Goal: Check status: Check status

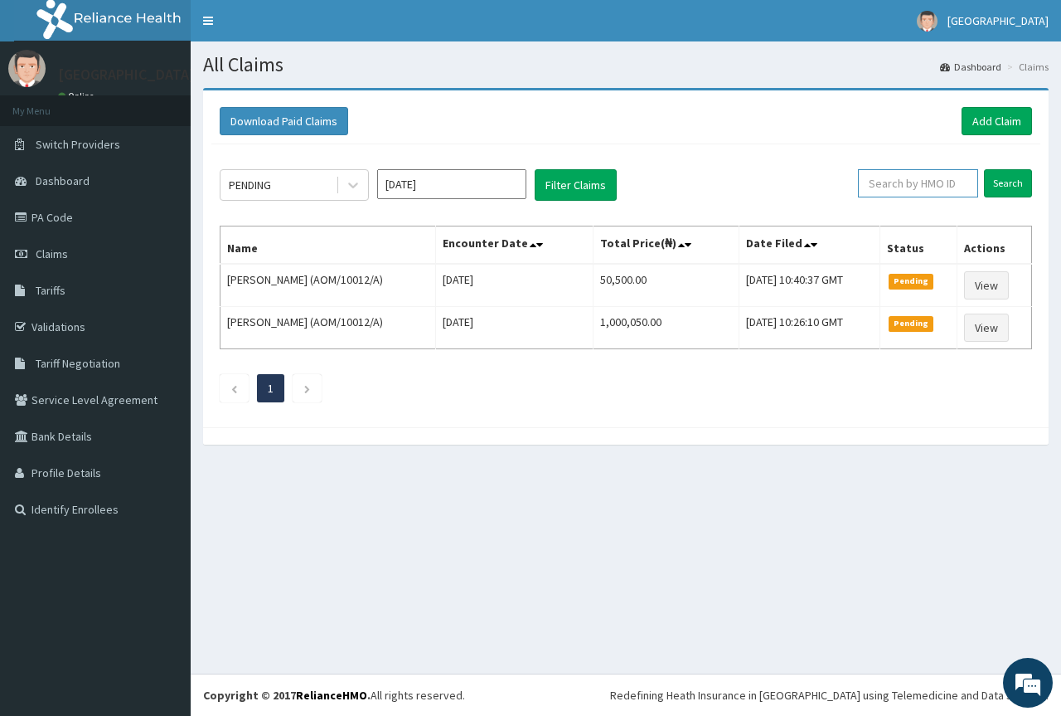
click at [936, 181] on input "text" at bounding box center [918, 183] width 120 height 28
type input "noa/10015/a"
click at [1007, 186] on input "Search" at bounding box center [1008, 183] width 48 height 28
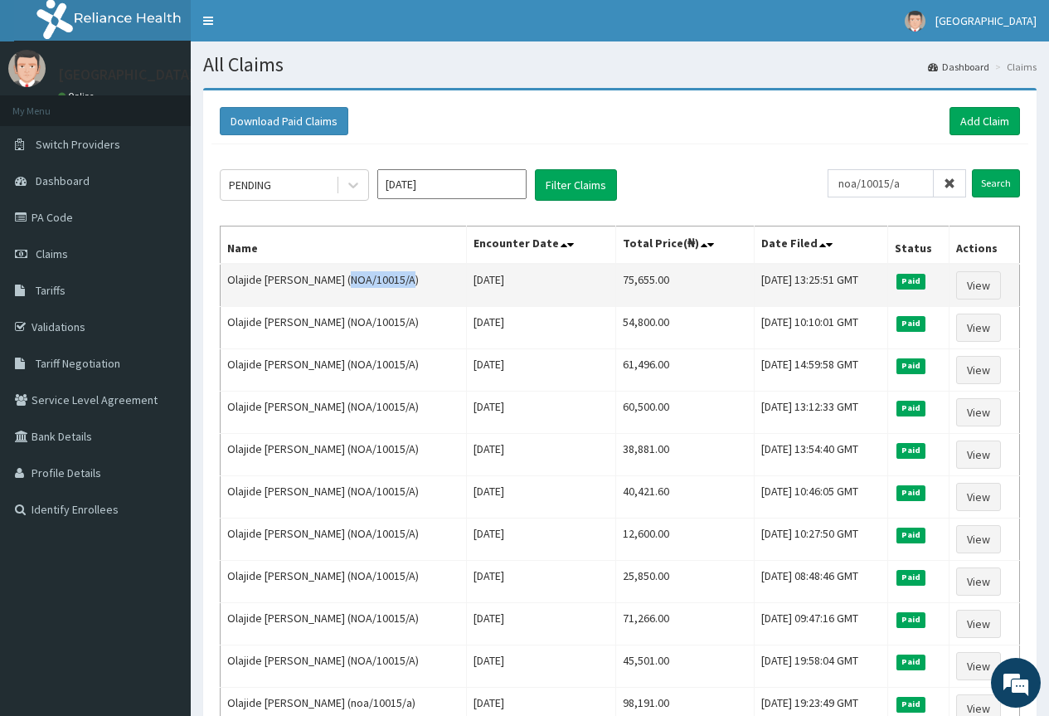
drag, startPoint x: 342, startPoint y: 279, endPoint x: 404, endPoint y: 278, distance: 61.4
click at [404, 278] on td "Olajide Femi Suleiman (NOA/10015/A)" at bounding box center [344, 285] width 246 height 43
copy td "NOA/10015/A"
click at [975, 287] on link "View" at bounding box center [978, 285] width 45 height 28
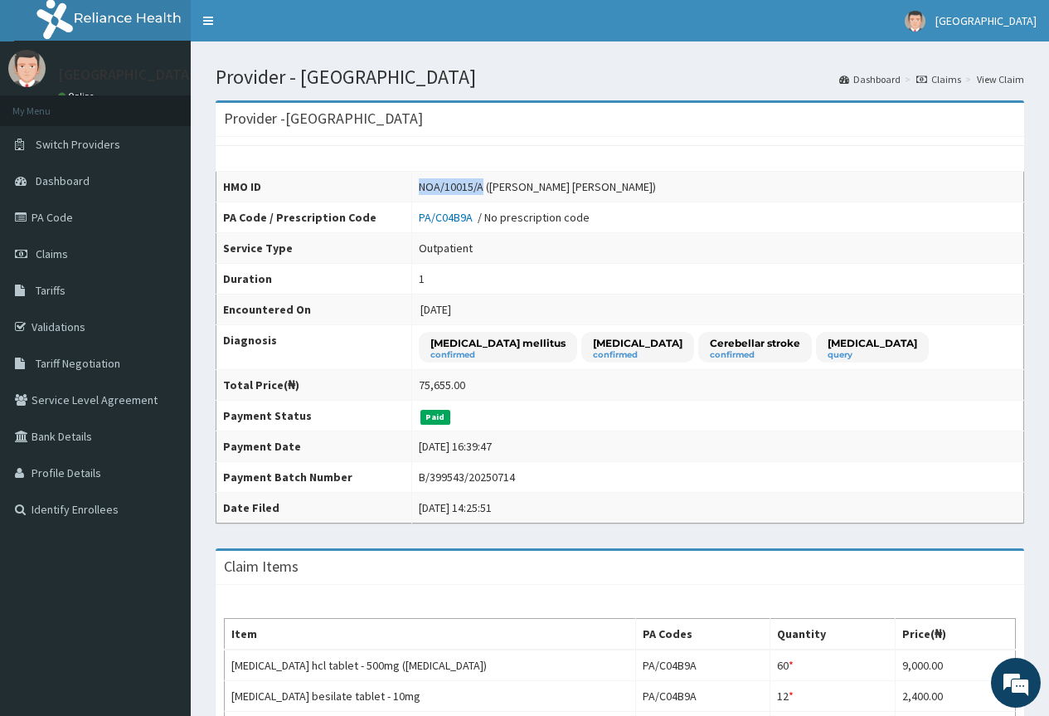
drag, startPoint x: 405, startPoint y: 187, endPoint x: 470, endPoint y: 186, distance: 64.7
click at [470, 186] on div "NOA/10015/A (Olajide Femi Suleiman)" at bounding box center [537, 186] width 237 height 17
copy div "NOA/10015/A"
click at [63, 219] on link "PA Code" at bounding box center [95, 217] width 191 height 36
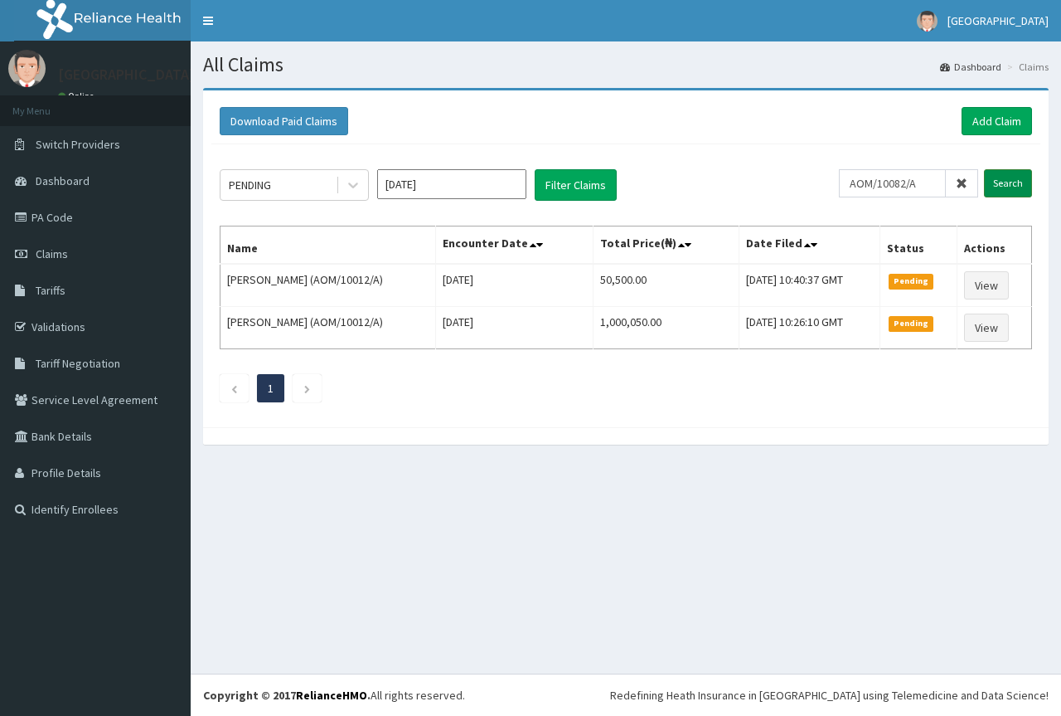
type input "AOM/10082/A"
click at [998, 186] on input "Search" at bounding box center [1008, 183] width 48 height 28
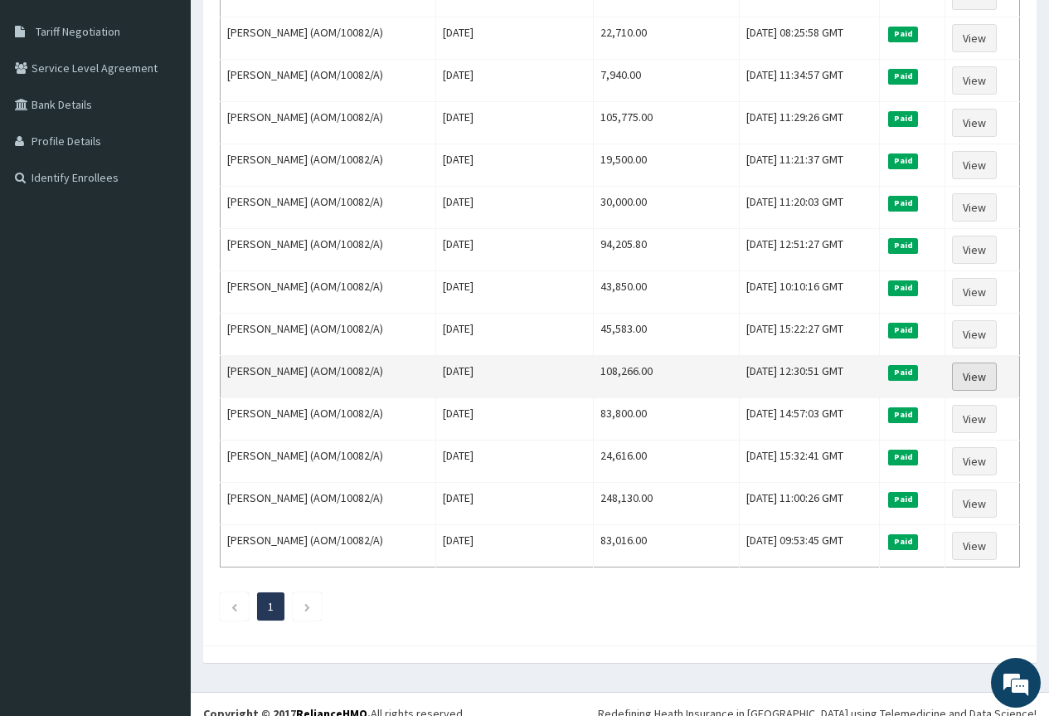
click at [979, 376] on link "View" at bounding box center [974, 376] width 45 height 28
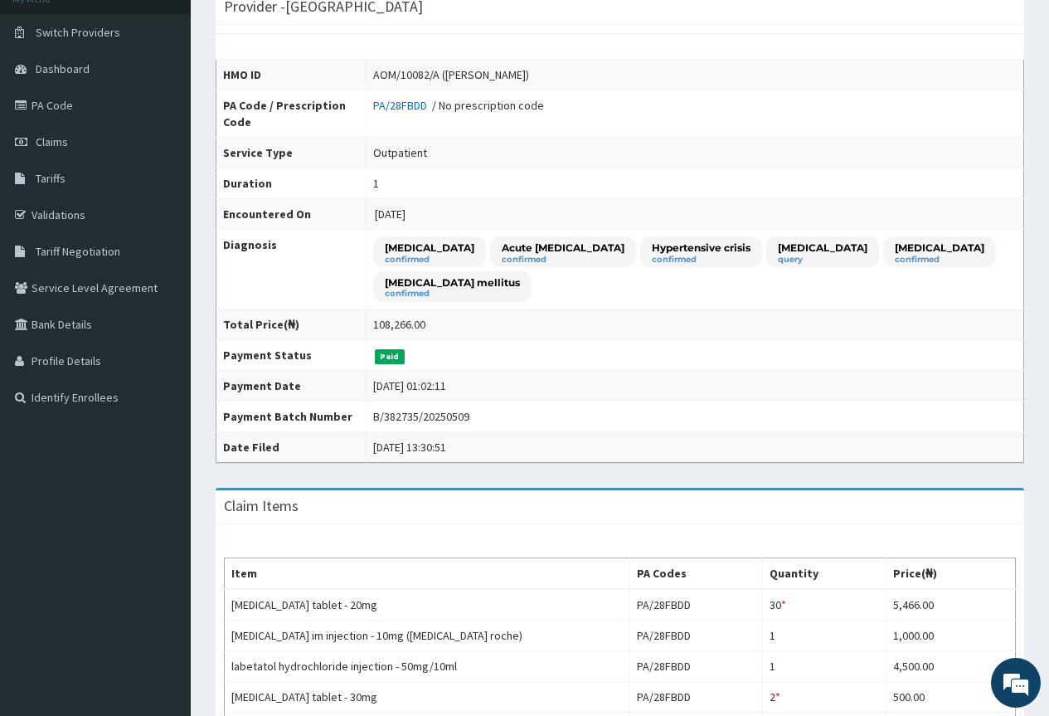
scroll to position [83, 0]
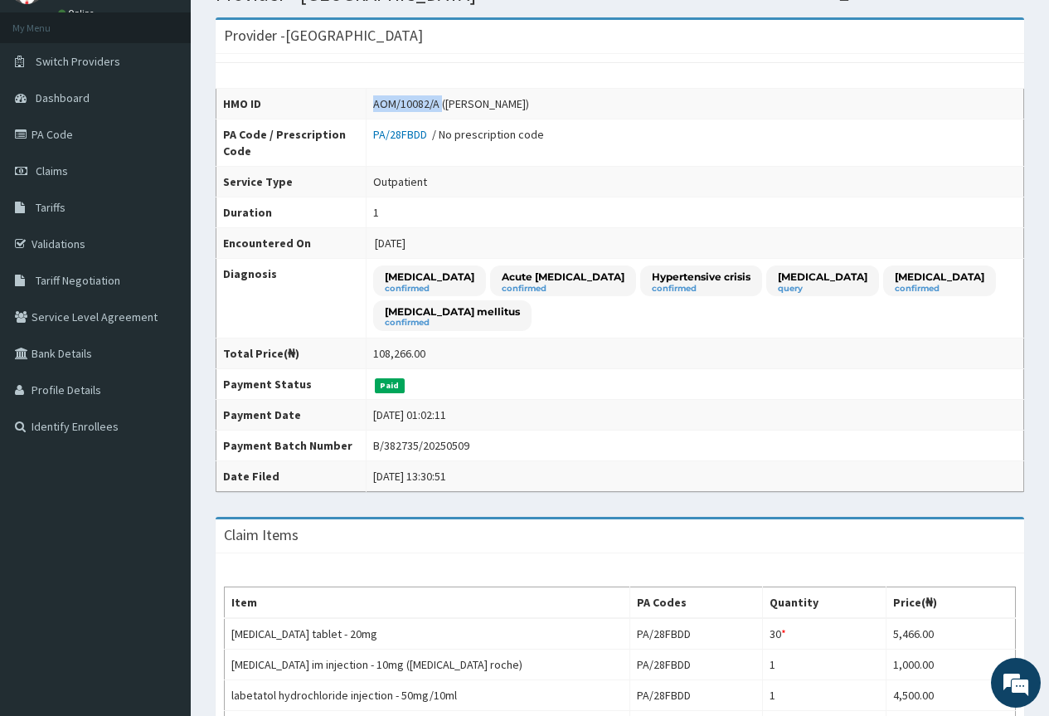
drag, startPoint x: 387, startPoint y: 101, endPoint x: 455, endPoint y: 104, distance: 68.1
click at [455, 104] on div "AOM/10082/A (NDEM JEREMIAH)" at bounding box center [451, 103] width 156 height 17
copy div "AOM/10082/A"
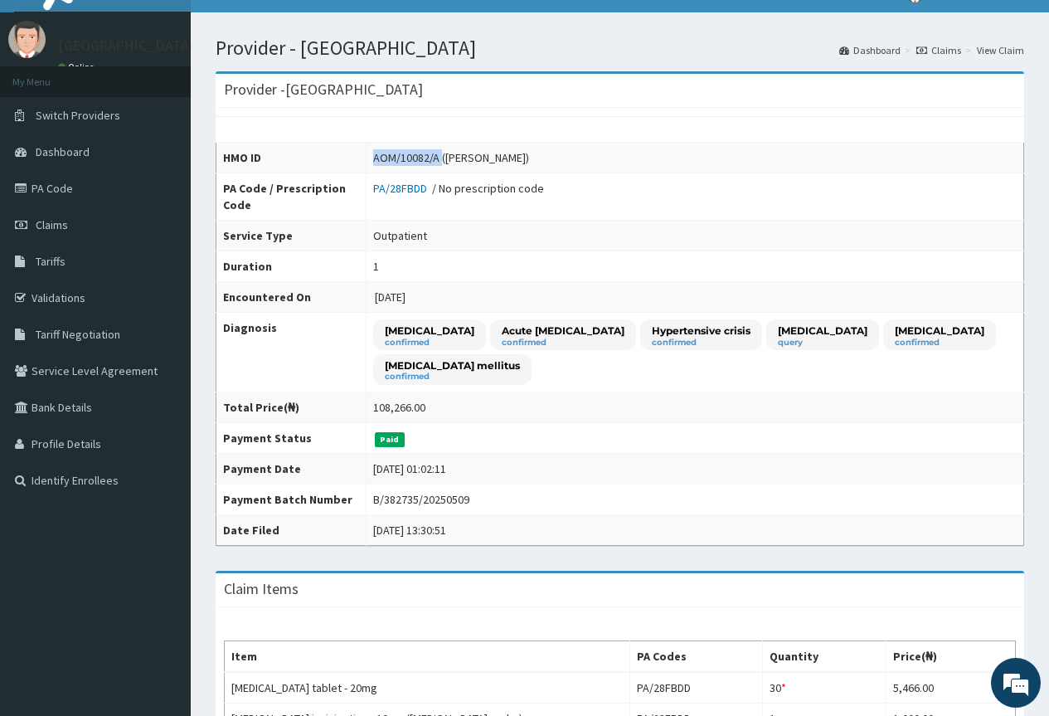
scroll to position [0, 0]
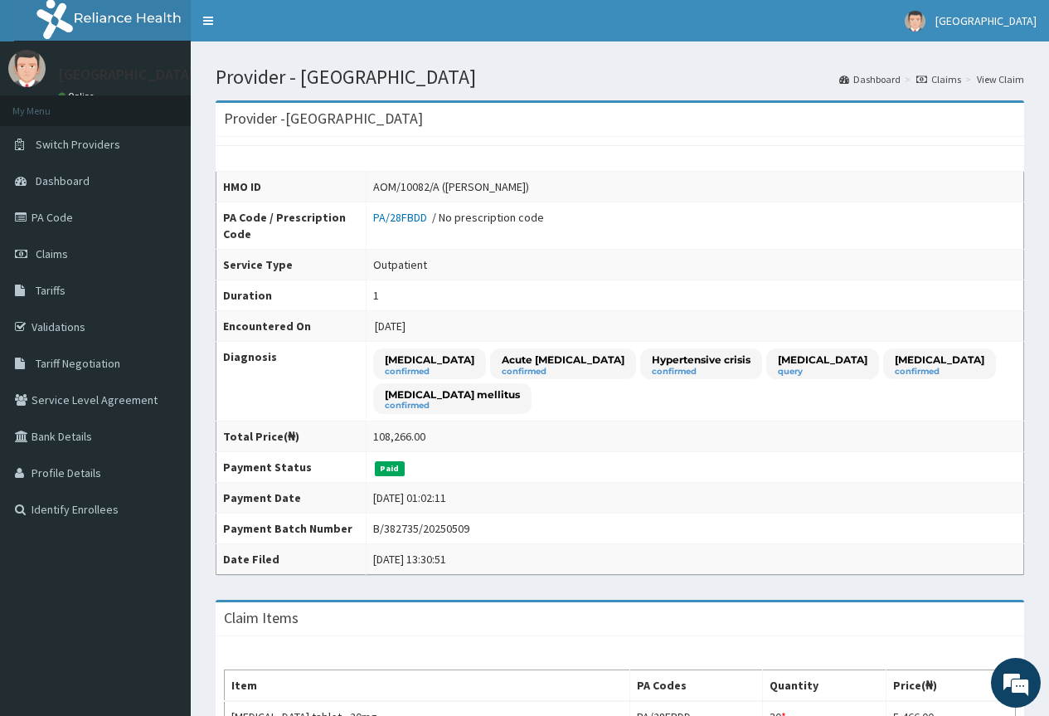
click at [515, 250] on td "Outpatient" at bounding box center [694, 265] width 657 height 31
drag, startPoint x: 383, startPoint y: 187, endPoint x: 454, endPoint y: 184, distance: 70.5
click at [454, 184] on td "AOM/10082/A (NDEM JEREMIAH)" at bounding box center [694, 187] width 657 height 31
copy div "AOM/10082/A"
click at [49, 256] on span "Claims" at bounding box center [52, 253] width 32 height 15
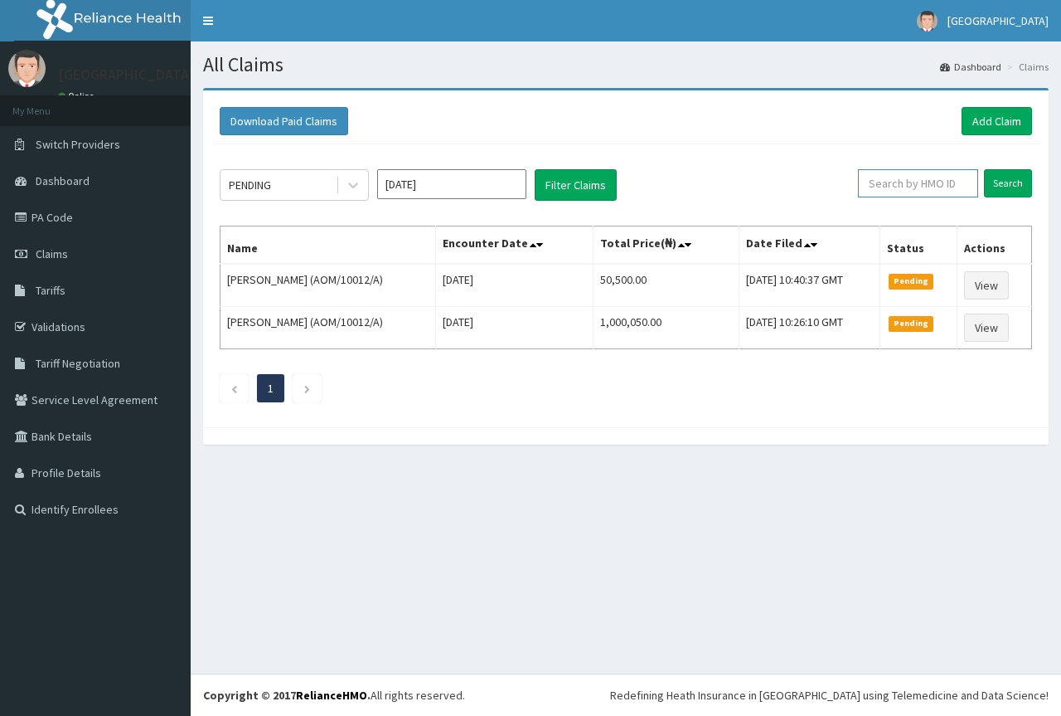
paste input "AOM/10082/A"
type input "AOM/10082/A"
click at [1001, 187] on input "Search" at bounding box center [1008, 183] width 48 height 28
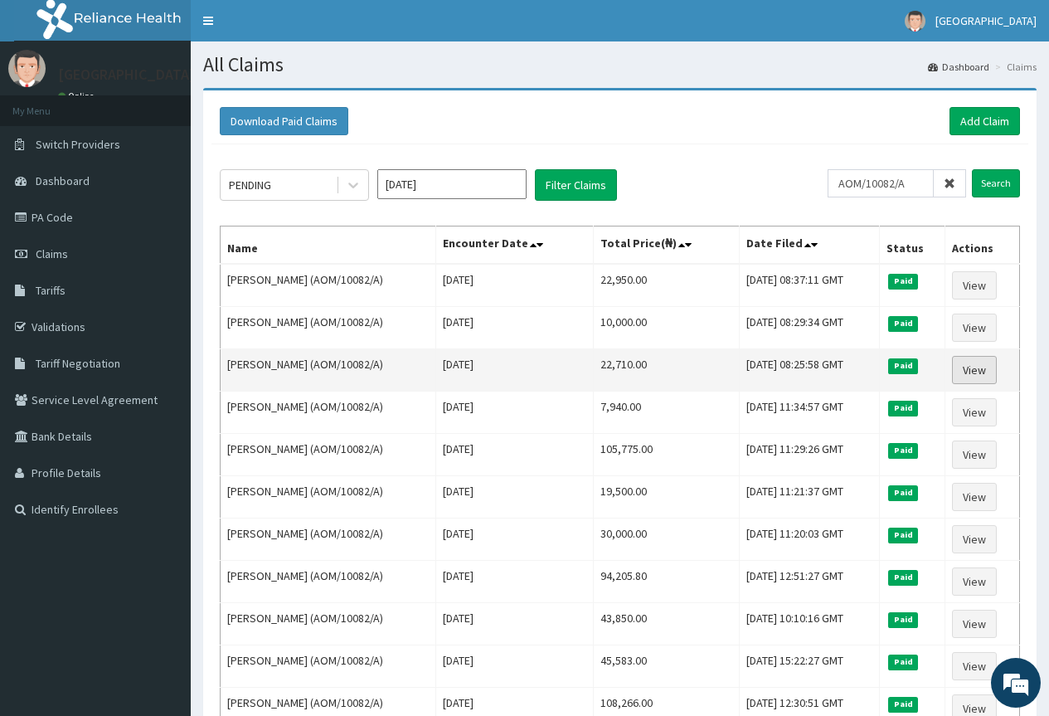
click at [973, 374] on link "View" at bounding box center [974, 370] width 45 height 28
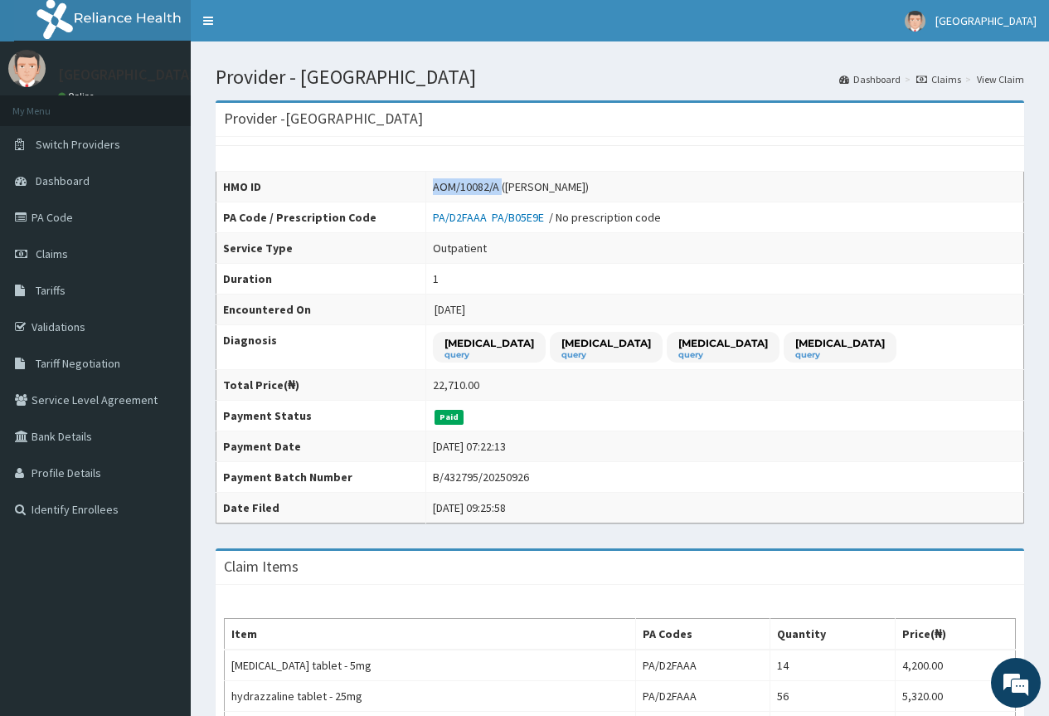
drag, startPoint x: 434, startPoint y: 186, endPoint x: 499, endPoint y: 187, distance: 65.5
click at [499, 187] on div "AOM/10082/A ([PERSON_NAME])" at bounding box center [511, 186] width 156 height 17
copy div "AOM/10082/A"
click at [51, 259] on span "Claims" at bounding box center [52, 253] width 32 height 15
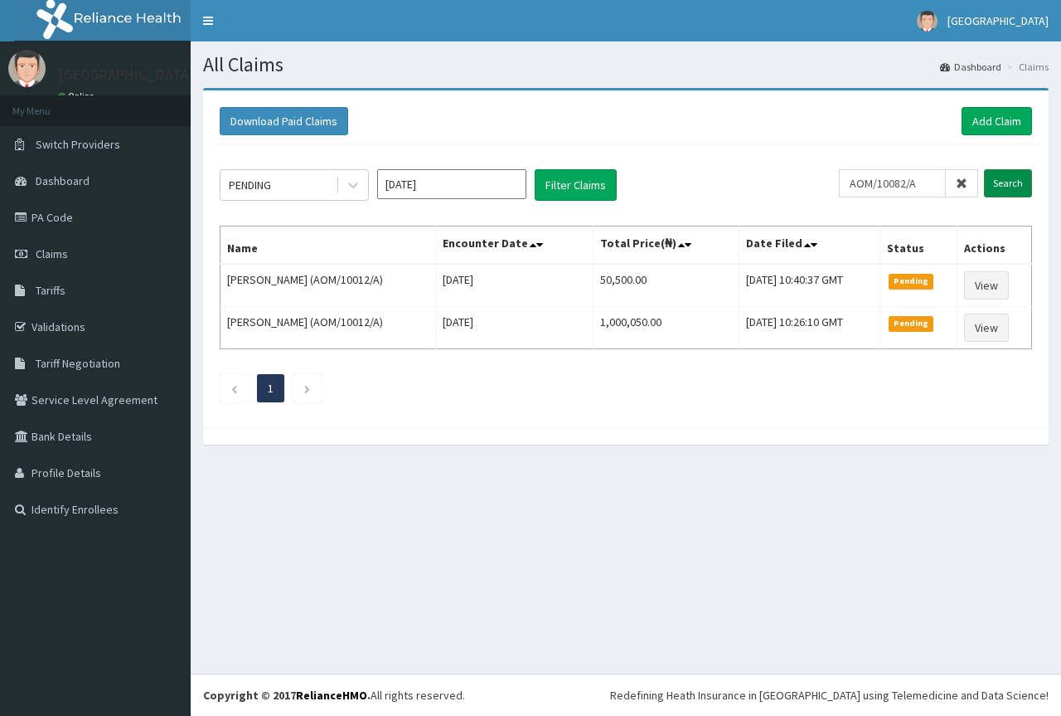
type input "AOM/10082/A"
click at [995, 188] on input "Search" at bounding box center [1008, 183] width 48 height 28
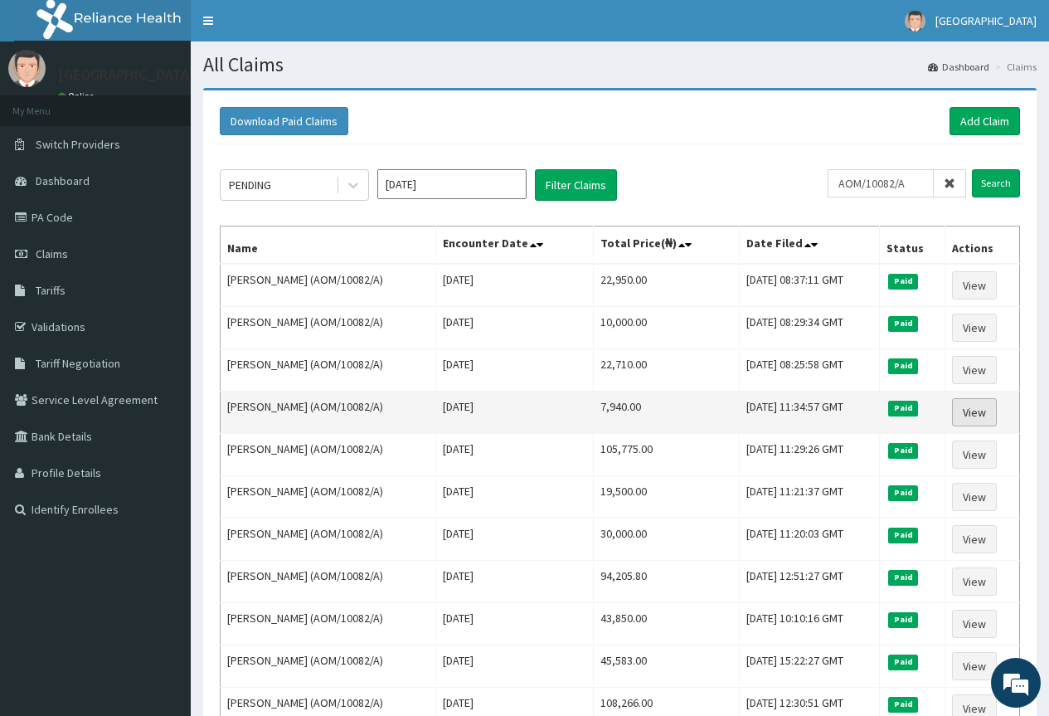
click at [977, 415] on link "View" at bounding box center [974, 412] width 45 height 28
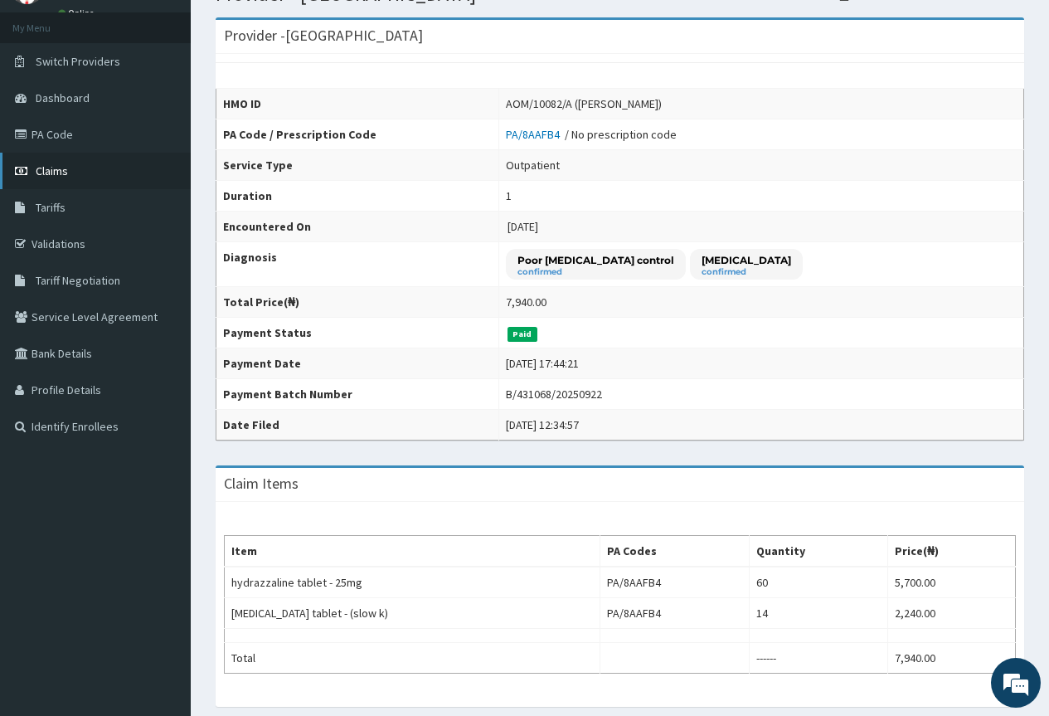
click at [56, 170] on span "Claims" at bounding box center [52, 170] width 32 height 15
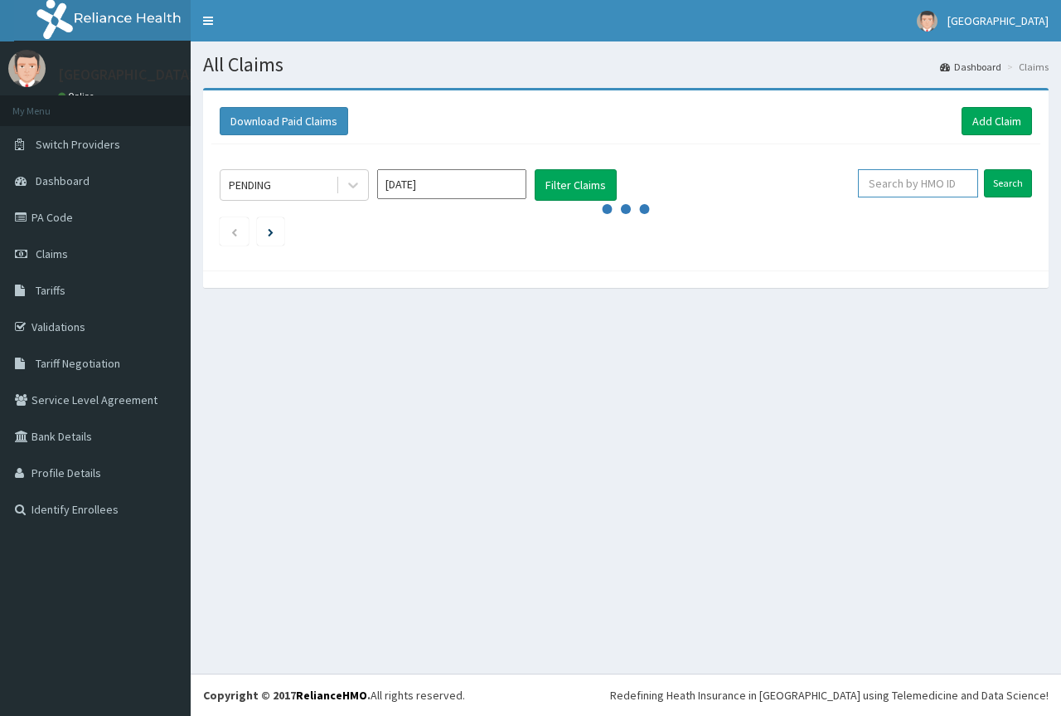
click at [905, 187] on input "text" at bounding box center [918, 183] width 120 height 28
paste input "AOM/10082/A"
type input "AOM/10082/A"
click at [1004, 184] on input "Search" at bounding box center [1008, 183] width 48 height 28
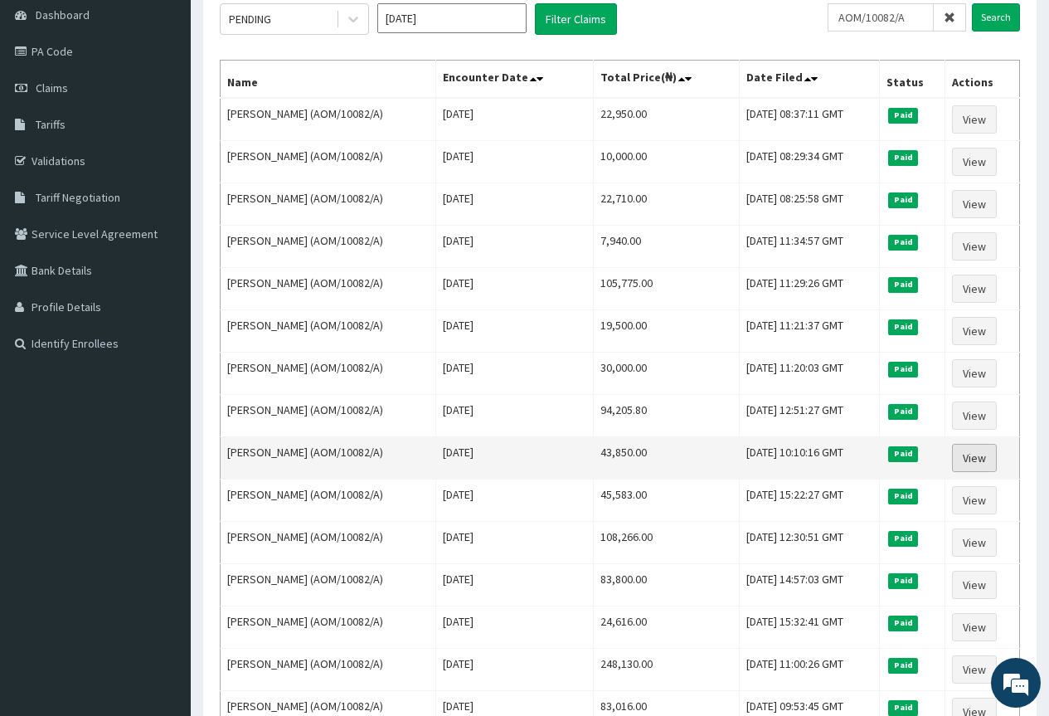
click at [986, 459] on link "View" at bounding box center [974, 458] width 45 height 28
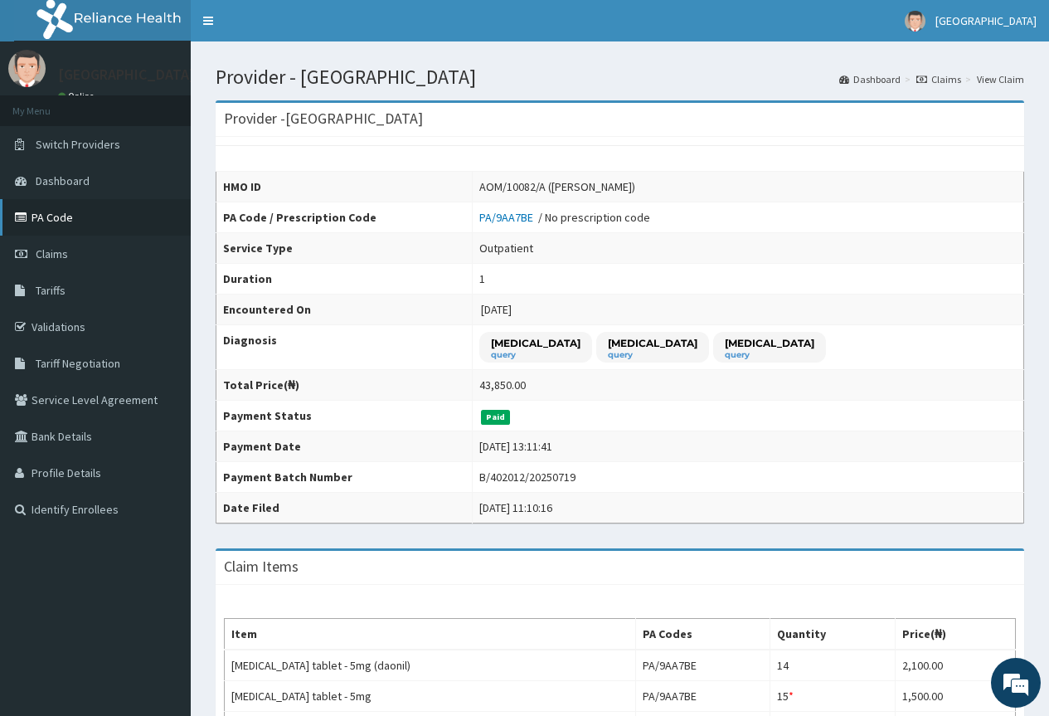
click at [47, 217] on link "PA Code" at bounding box center [95, 217] width 191 height 36
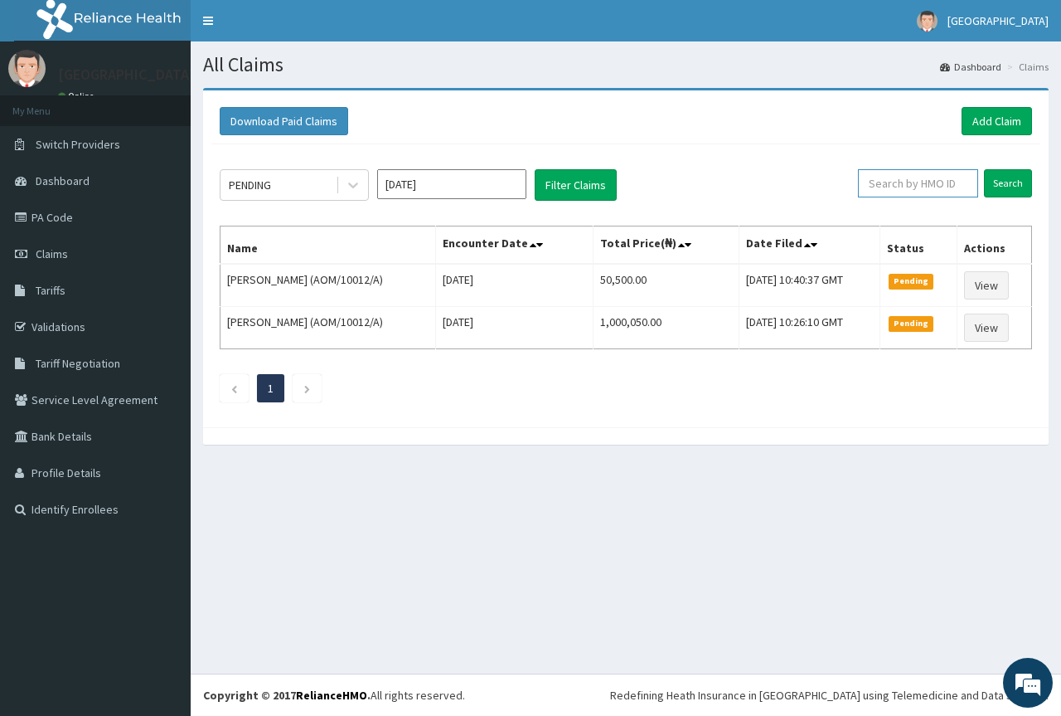
click at [915, 183] on input "text" at bounding box center [918, 183] width 120 height 28
type input "ari/10036/b"
click at [1011, 182] on input "Search" at bounding box center [1008, 183] width 48 height 28
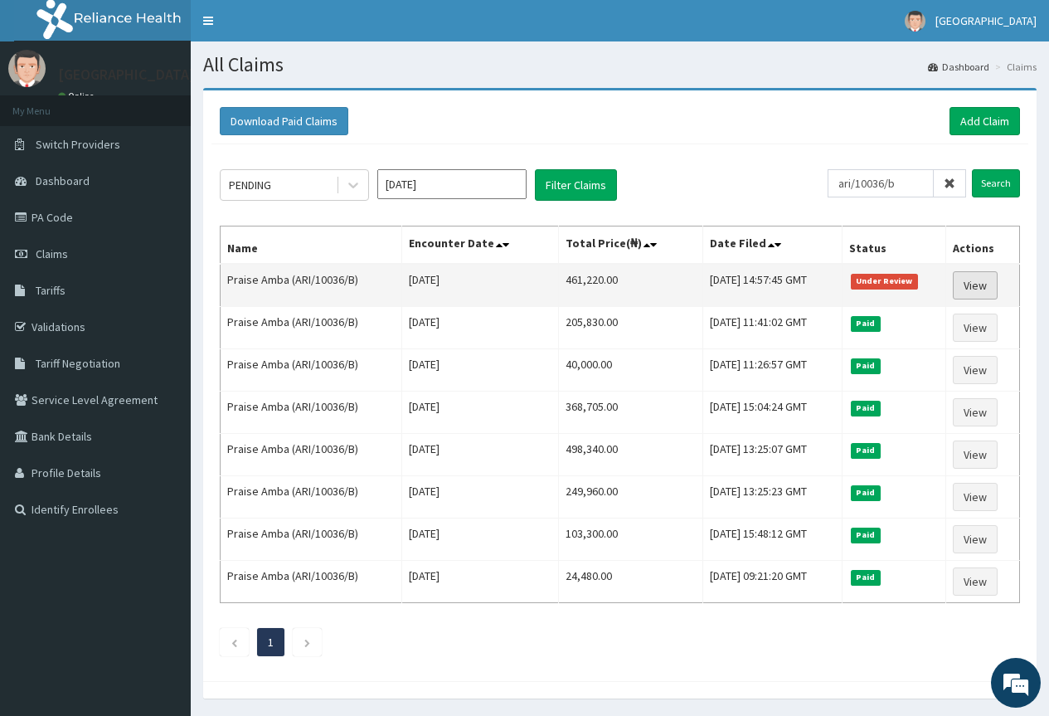
click at [981, 282] on link "View" at bounding box center [975, 285] width 45 height 28
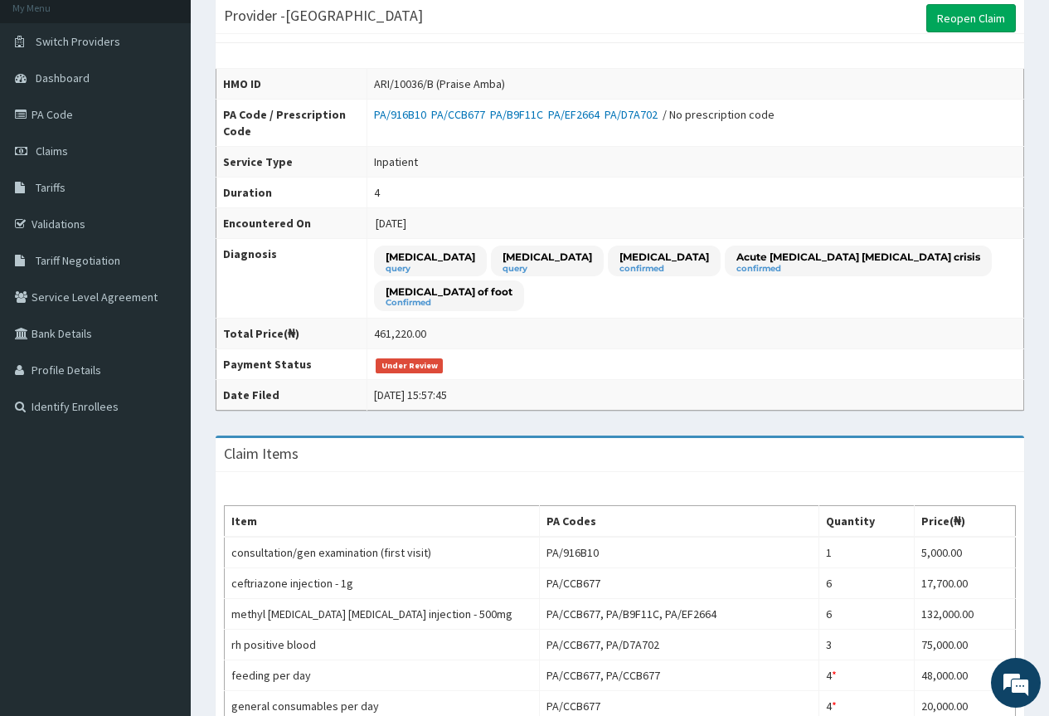
scroll to position [97, 0]
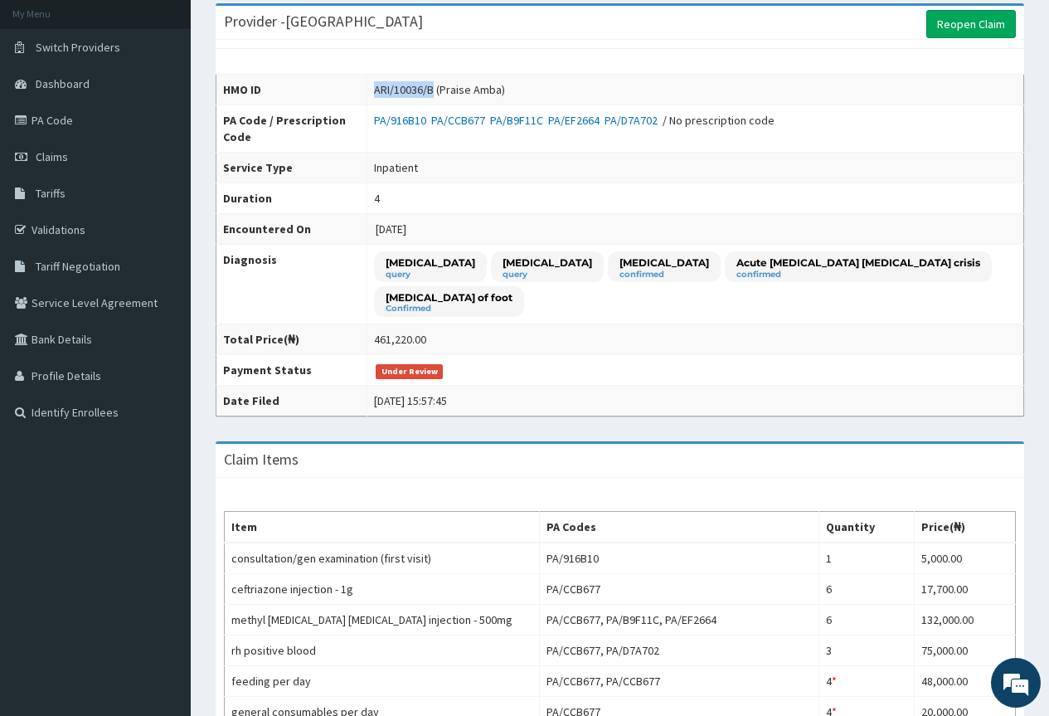
drag, startPoint x: 386, startPoint y: 88, endPoint x: 449, endPoint y: 87, distance: 62.2
click at [449, 87] on td "ARI/10036/B (Praise Amba)" at bounding box center [695, 90] width 657 height 31
copy div "ARI/10036/B"
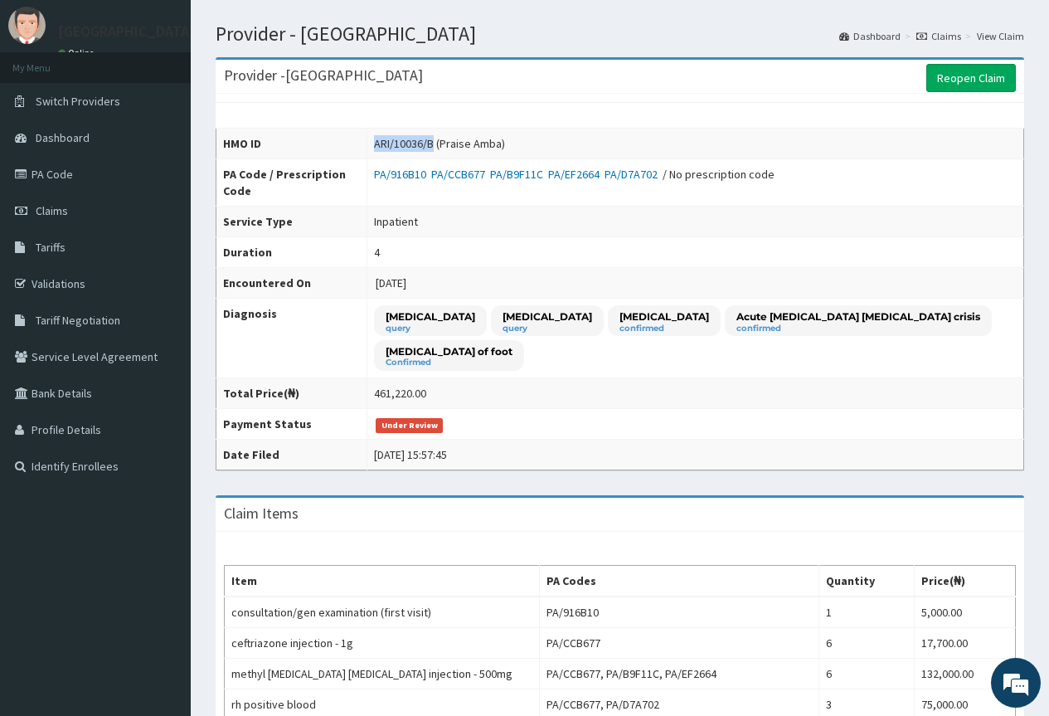
scroll to position [14, 0]
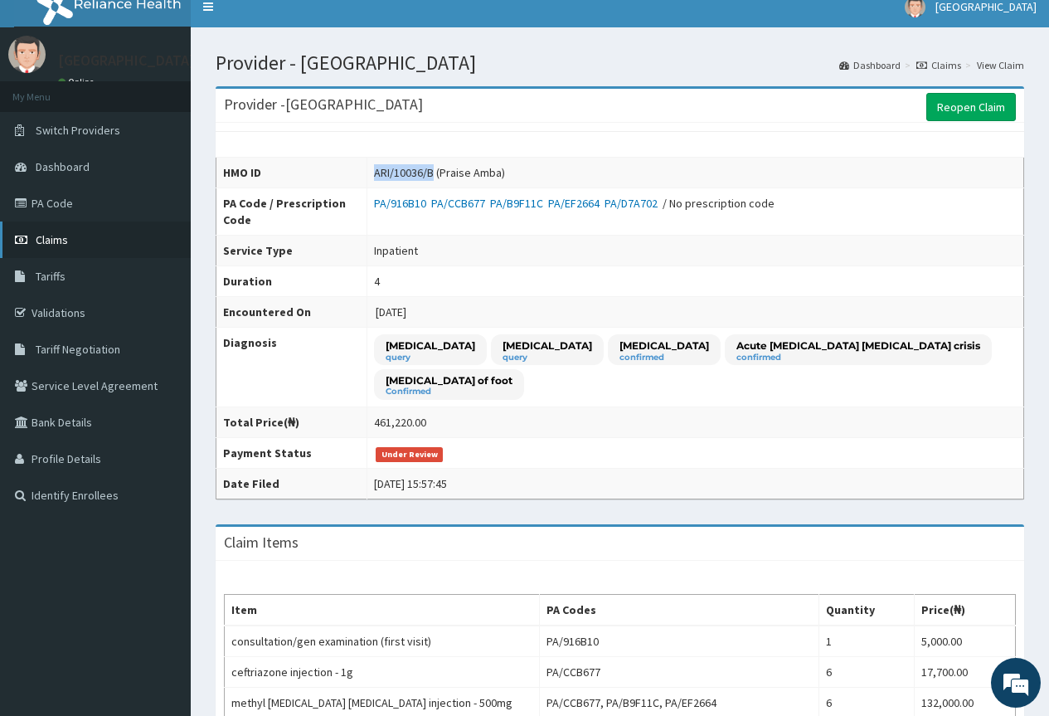
click at [48, 244] on span "Claims" at bounding box center [52, 239] width 32 height 15
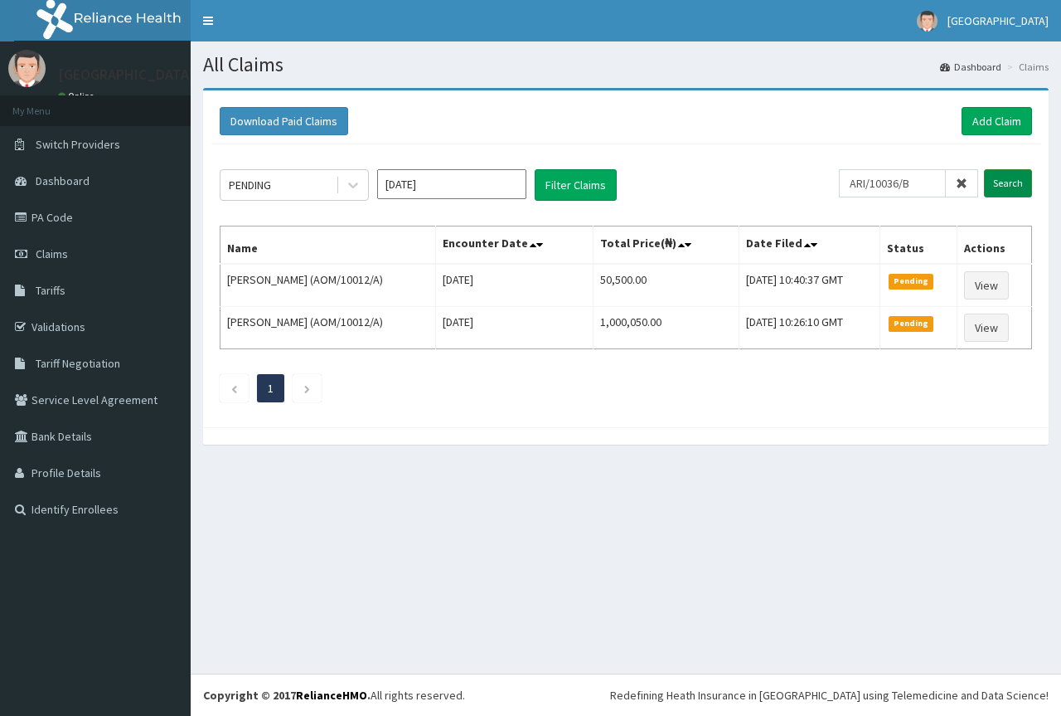
type input "ARI/10036/B"
click at [1006, 183] on input "Search" at bounding box center [1008, 183] width 48 height 28
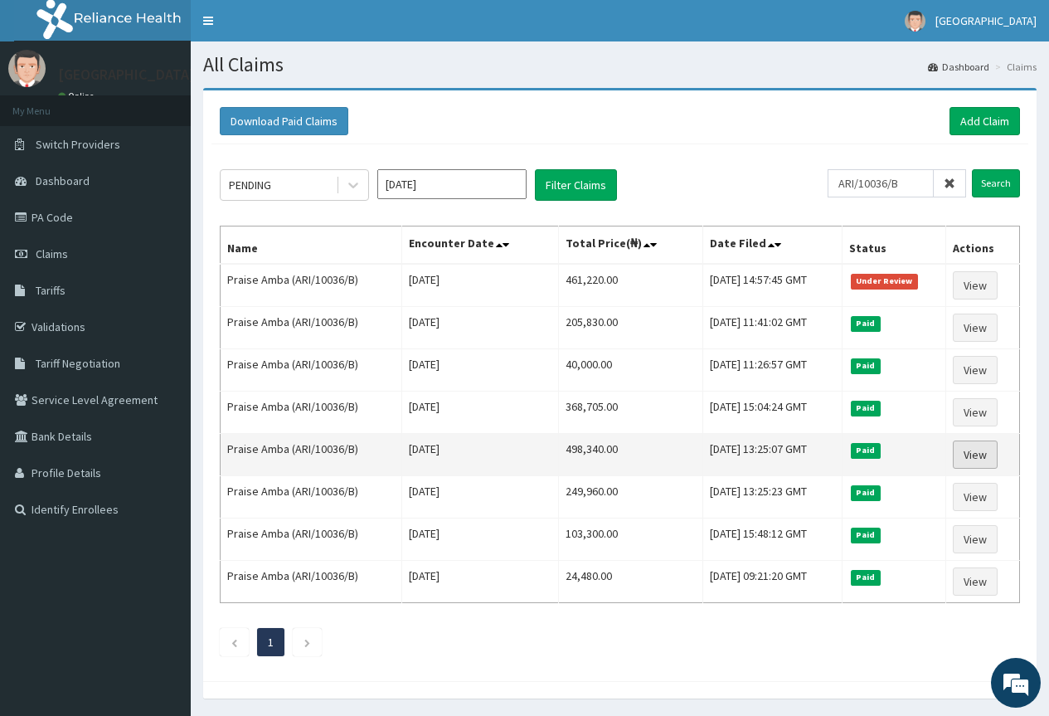
click at [981, 457] on link "View" at bounding box center [975, 454] width 45 height 28
